Goal: Navigation & Orientation: Find specific page/section

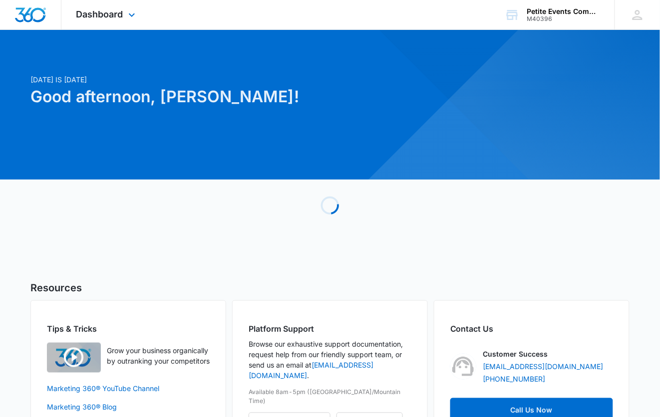
click at [115, 7] on div "Dashboard Apps Reputation Websites Forms CRM Email Social Content Ads Intellige…" at bounding box center [106, 14] width 91 height 29
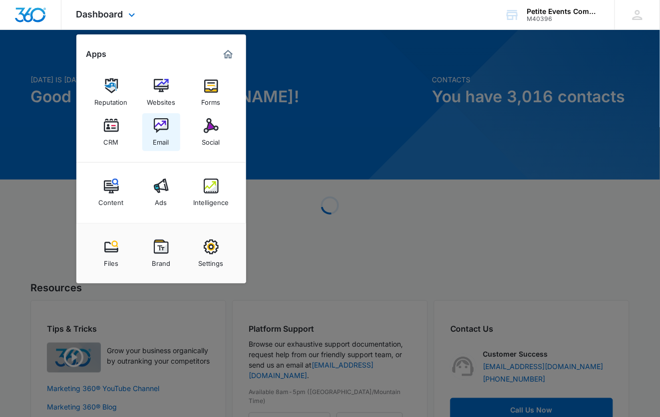
click at [164, 133] on img at bounding box center [161, 125] width 15 height 15
